Goal: Transaction & Acquisition: Purchase product/service

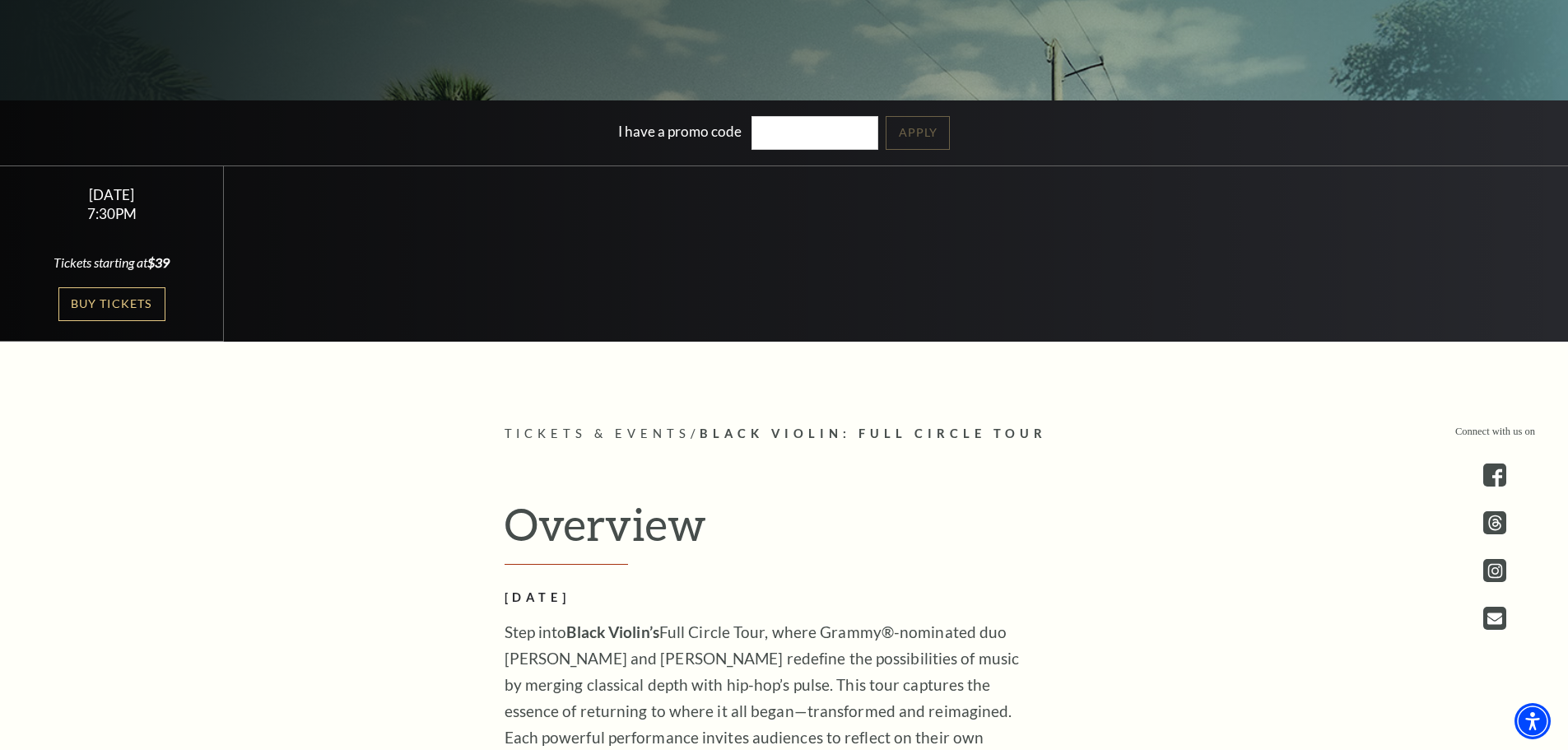
scroll to position [493, 0]
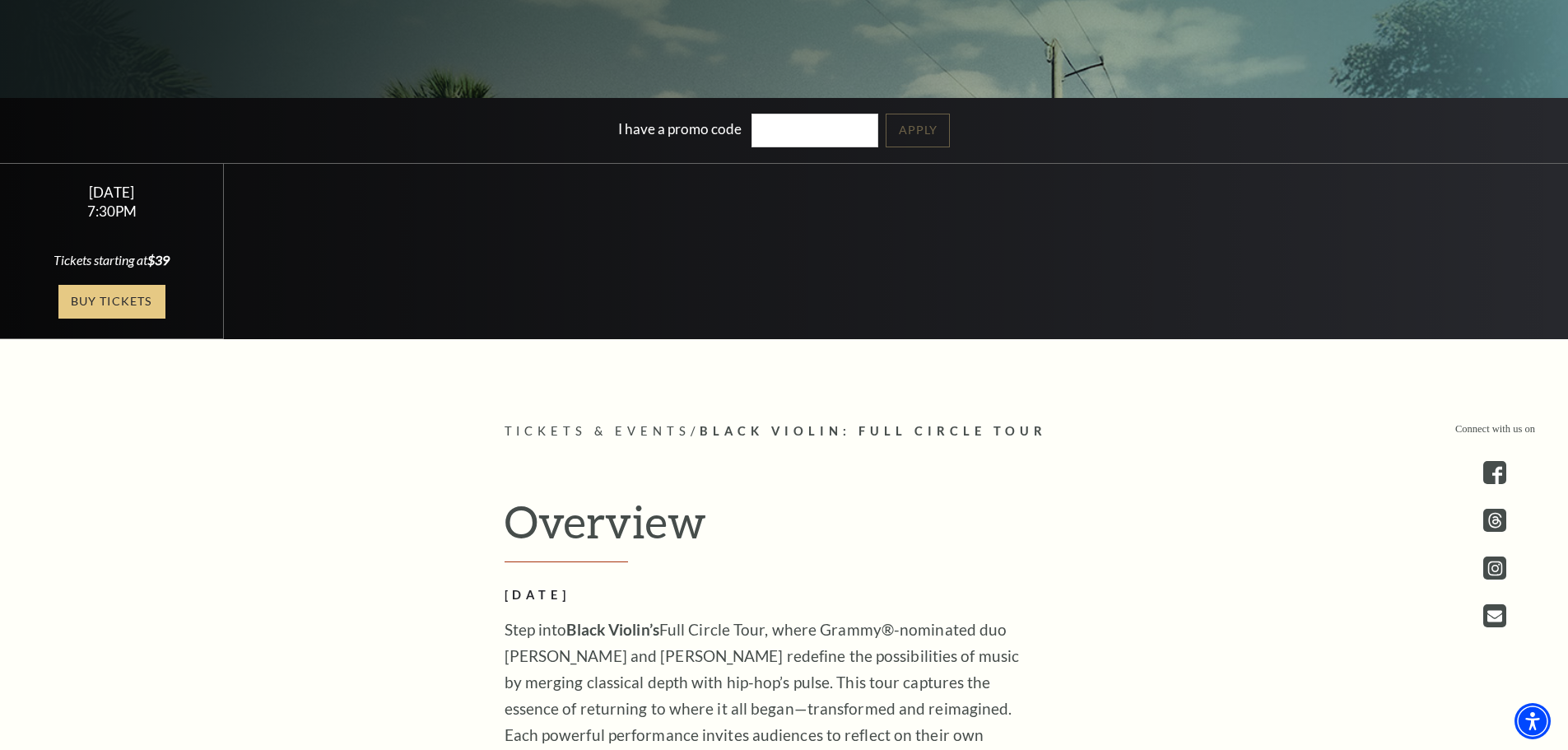
click at [130, 303] on link "Buy Tickets" at bounding box center [112, 301] width 107 height 34
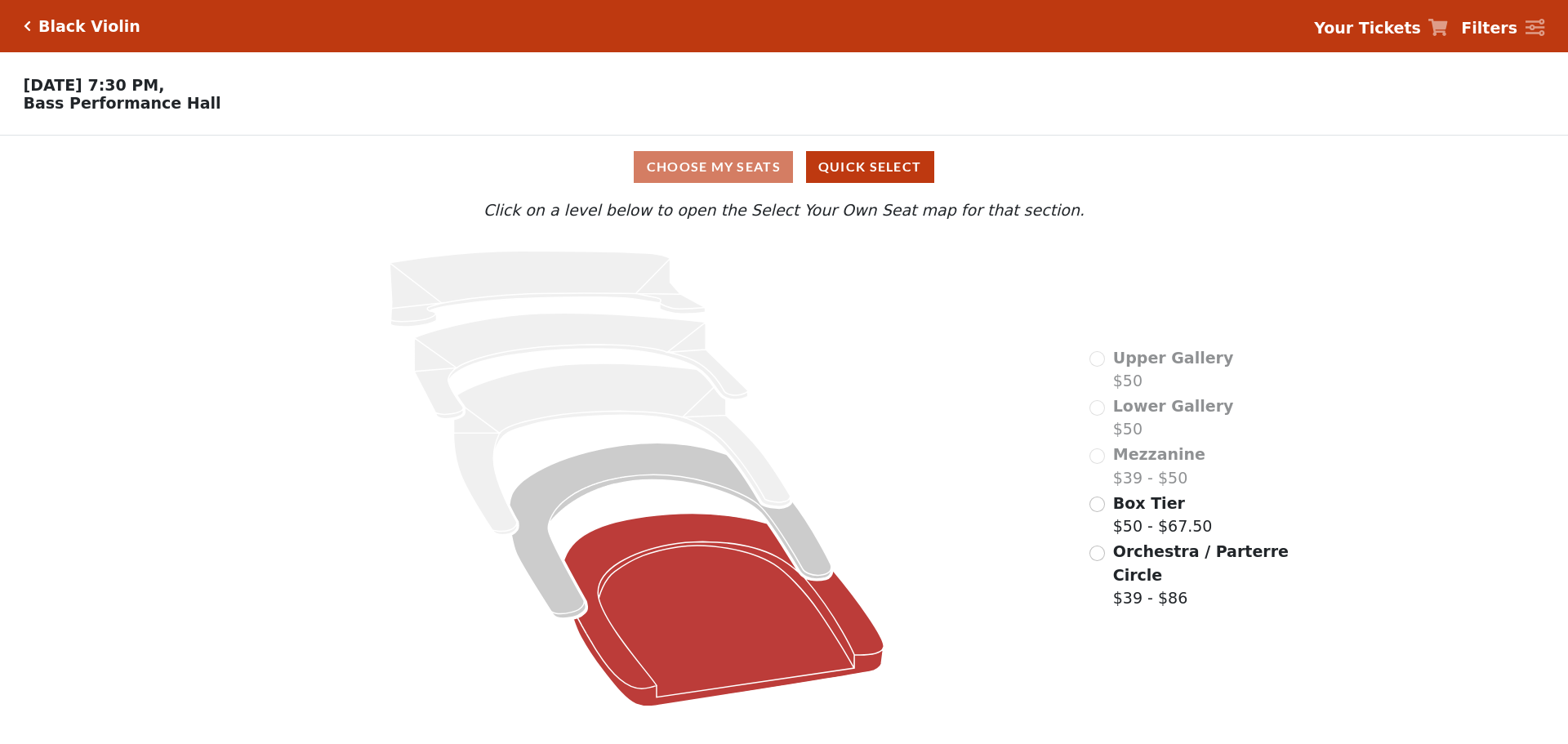
click at [734, 604] on icon at bounding box center [724, 610] width 320 height 193
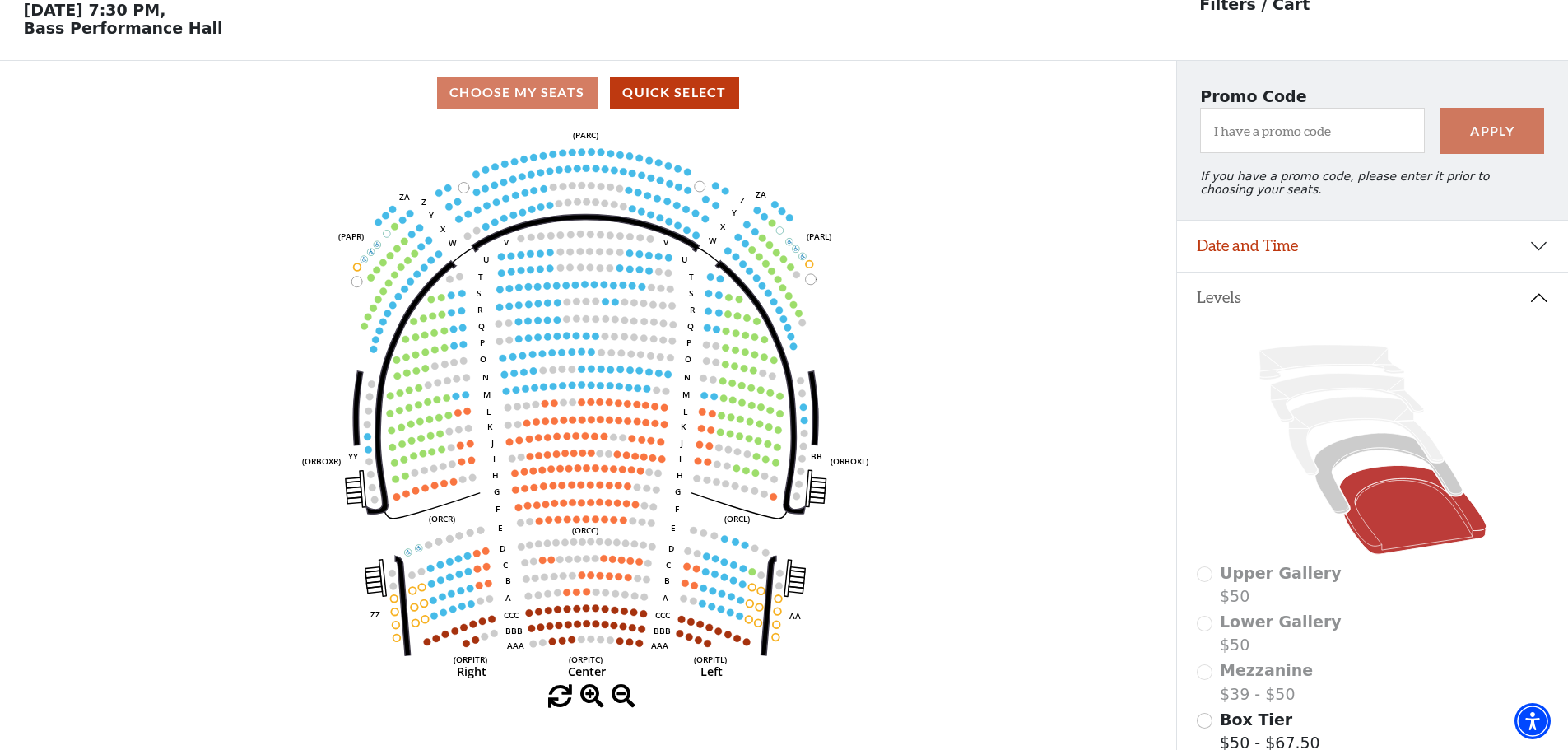
scroll to position [77, 0]
